Goal: Transaction & Acquisition: Subscribe to service/newsletter

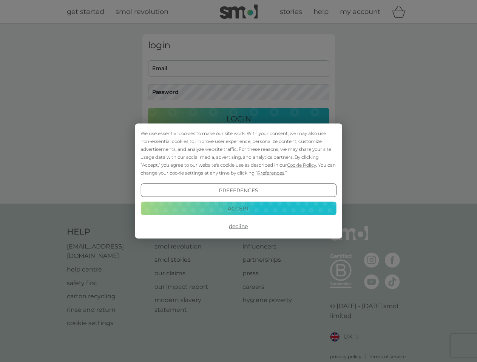
click at [302, 165] on span "Cookie Policy" at bounding box center [301, 165] width 29 height 6
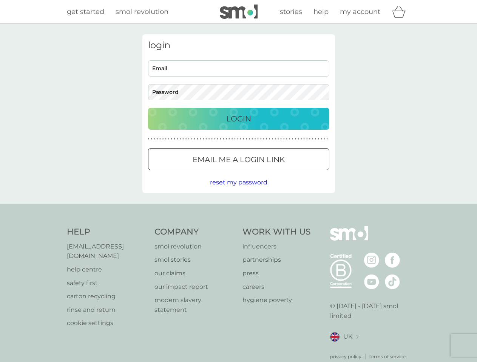
click at [270, 173] on div "login Email Password Login ● ● ● ● ● ● ● ● ● ● ● ● ● ● ● ● ● ● ● ● ● ● ● ● ● ● …" at bounding box center [238, 113] width 192 height 159
click at [238, 191] on div "login Email Password Login ● ● ● ● ● ● ● ● ● ● ● ● ● ● ● ● ● ● ● ● ● ● ● ● ● ● …" at bounding box center [238, 113] width 192 height 159
click at [238, 226] on div "Help [EMAIL_ADDRESS][DOMAIN_NAME] help centre safety first carton recycling rin…" at bounding box center [238, 293] width 343 height 134
click at [238, 208] on div "Help [EMAIL_ADDRESS][DOMAIN_NAME] help centre safety first carton recycling rin…" at bounding box center [238, 293] width 477 height 179
